Goal: Transaction & Acquisition: Purchase product/service

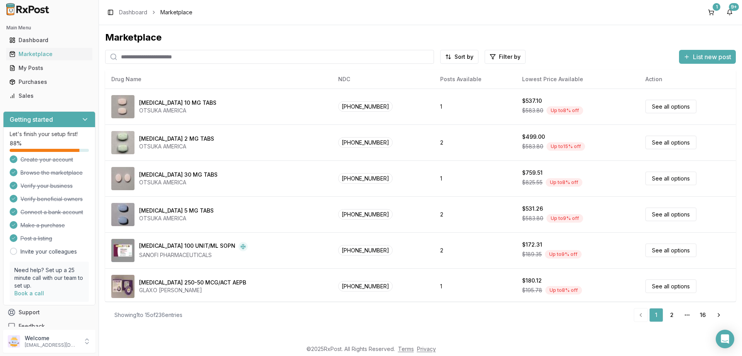
click at [220, 56] on input "search" at bounding box center [269, 57] width 329 height 14
type input "*******"
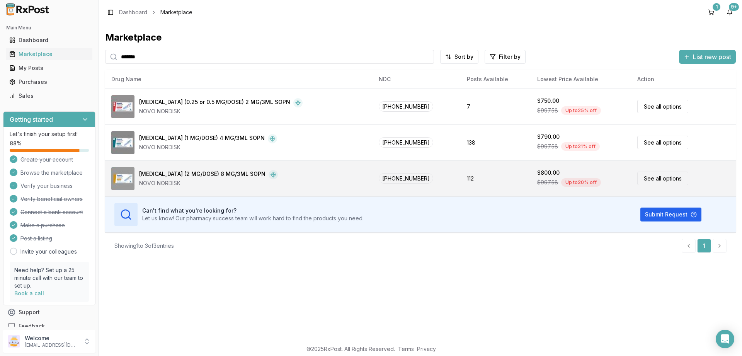
click at [644, 179] on link "See all options" at bounding box center [662, 179] width 51 height 14
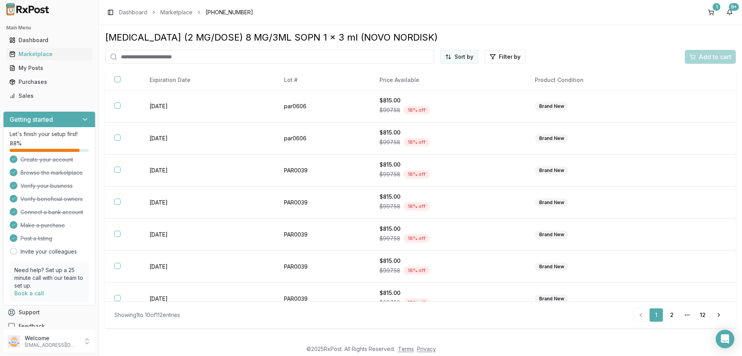
click at [467, 58] on html "Main Menu Dashboard Marketplace My Posts Purchases Sales Getting started Let's …" at bounding box center [371, 178] width 742 height 356
click at [446, 72] on div "Expires Soonest" at bounding box center [440, 73] width 73 height 12
click at [454, 54] on html "Main Menu Dashboard Marketplace My Posts Purchases Sales Getting started Let's …" at bounding box center [371, 178] width 742 height 356
click at [433, 87] on div "Price (Low to High)" at bounding box center [440, 86] width 73 height 12
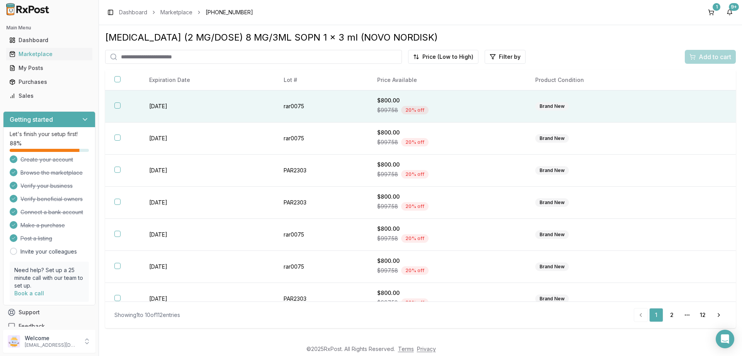
click at [119, 106] on button "button" at bounding box center [117, 105] width 6 height 6
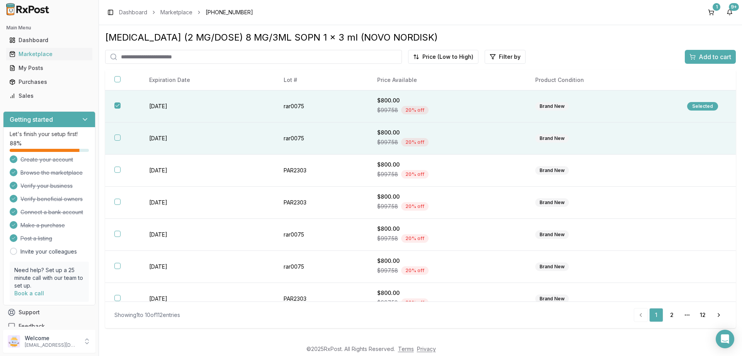
click at [117, 138] on button "button" at bounding box center [117, 138] width 6 height 6
click at [711, 56] on span "Add to cart" at bounding box center [715, 56] width 32 height 9
